Goal: Browse casually

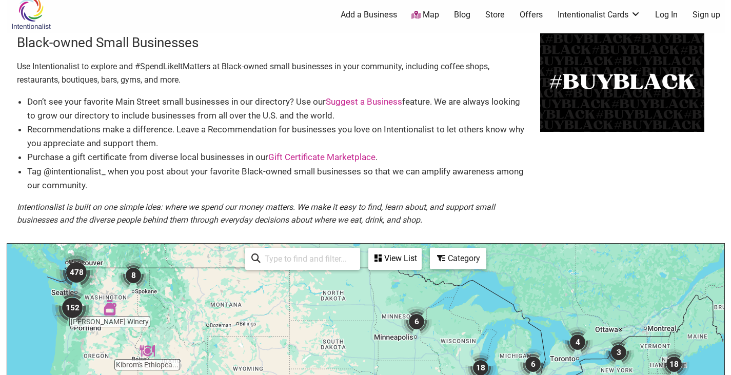
scroll to position [4, 0]
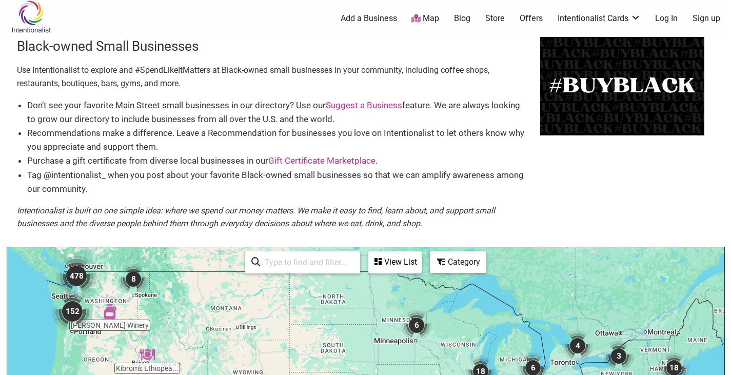
click at [78, 276] on img "478" at bounding box center [76, 275] width 41 height 41
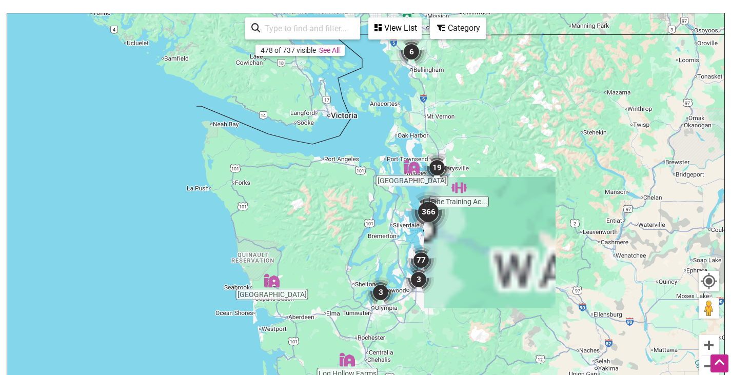
scroll to position [239, 0]
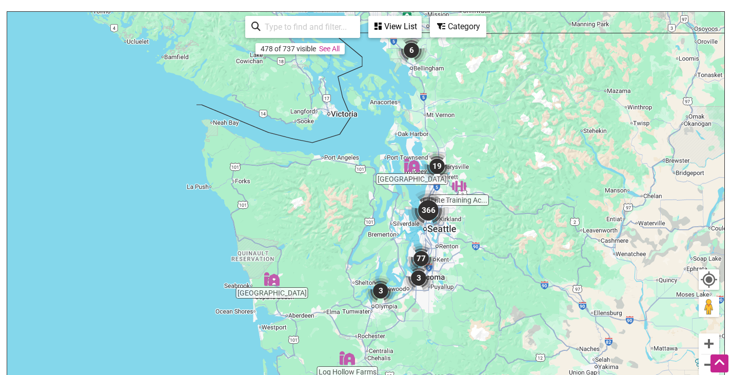
click at [427, 211] on img "366" at bounding box center [428, 210] width 41 height 41
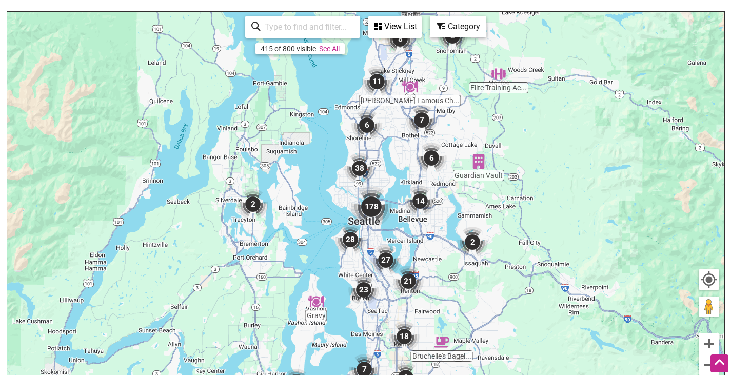
click at [371, 208] on img "178" at bounding box center [371, 206] width 41 height 41
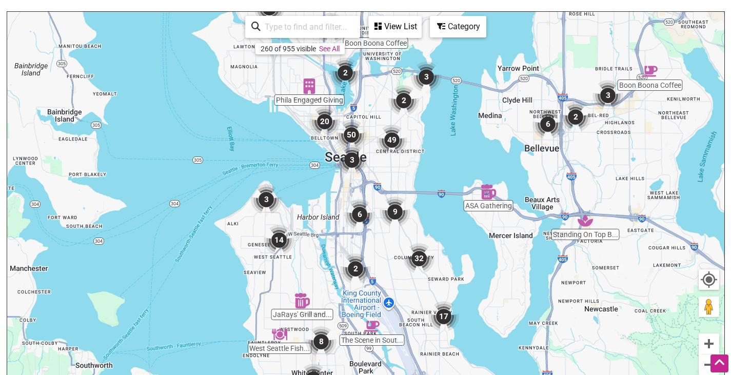
click at [349, 158] on img "3" at bounding box center [351, 160] width 31 height 31
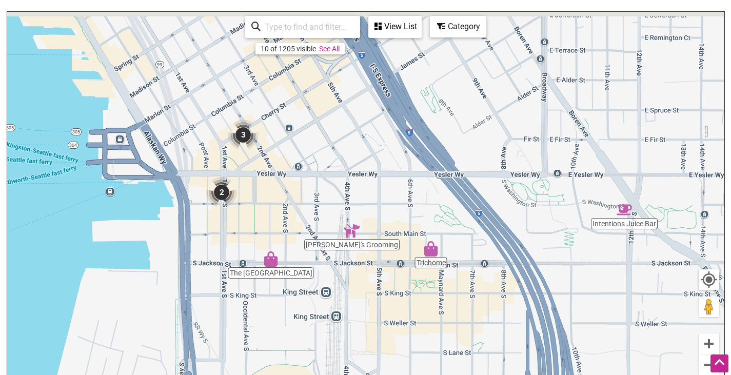
drag, startPoint x: 571, startPoint y: 119, endPoint x: 553, endPoint y: 245, distance: 127.0
click at [563, 246] on div "To navigate, press the arrow keys." at bounding box center [365, 211] width 717 height 399
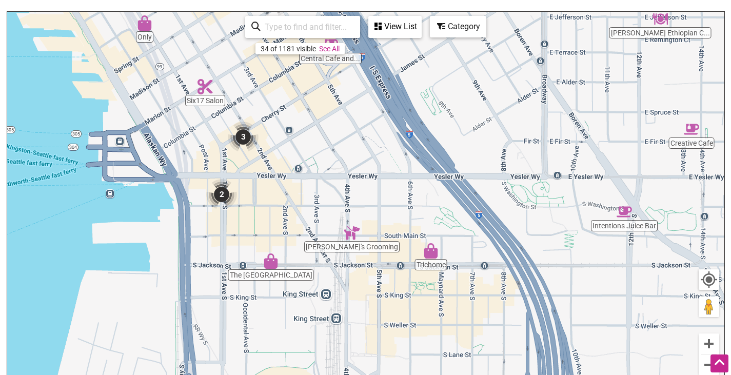
click at [225, 195] on img "2" at bounding box center [221, 194] width 31 height 31
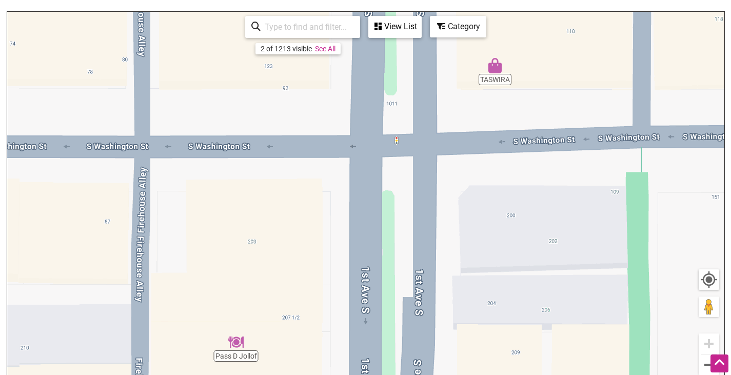
click at [495, 69] on img "TASWIRA" at bounding box center [494, 65] width 15 height 15
